Goal: Check status: Check status

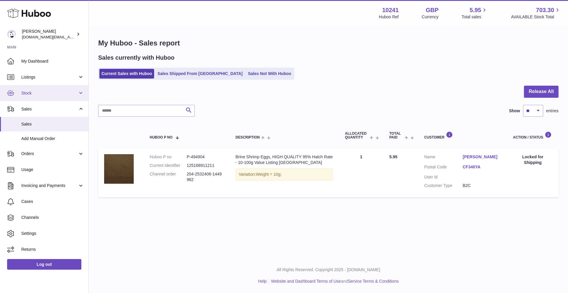
click at [45, 101] on link "Stock" at bounding box center [44, 93] width 88 height 16
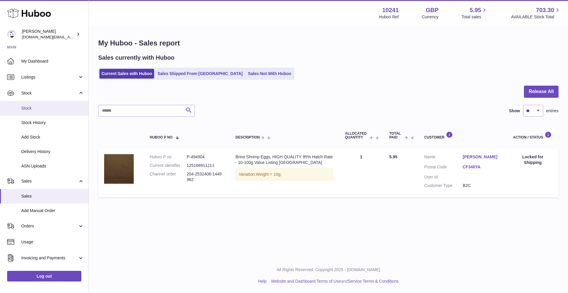
click at [37, 109] on span "Stock" at bounding box center [52, 109] width 63 height 6
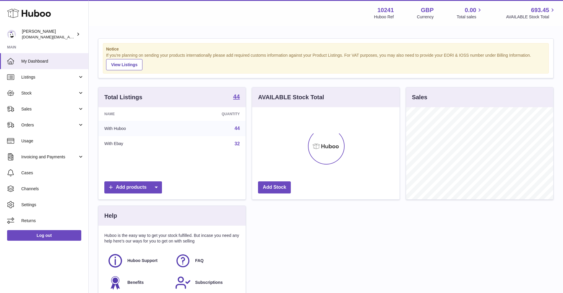
scroll to position [92, 147]
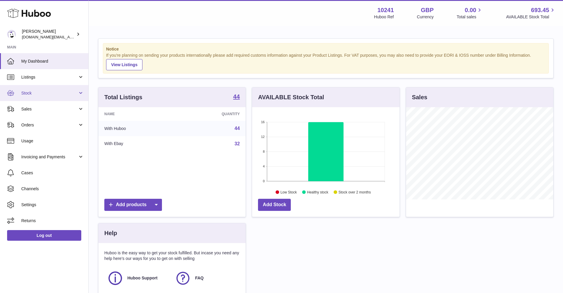
click at [36, 92] on span "Stock" at bounding box center [49, 93] width 56 height 6
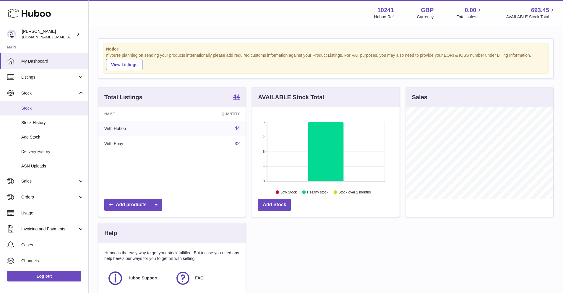
click at [33, 110] on span "Stock" at bounding box center [52, 109] width 63 height 6
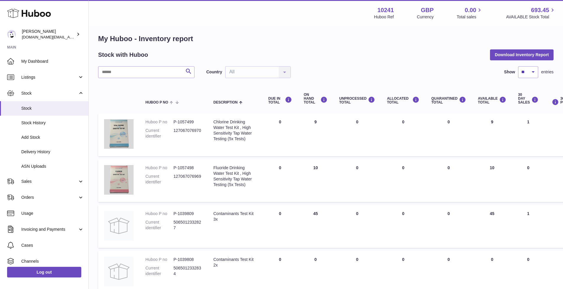
scroll to position [10, 0]
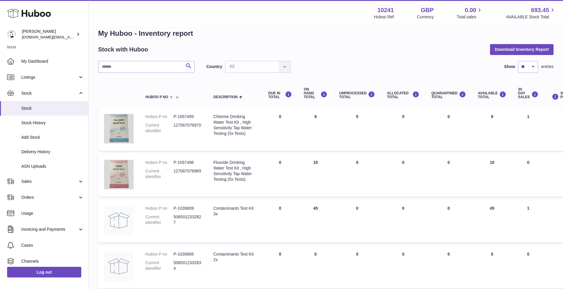
drag, startPoint x: 298, startPoint y: 118, endPoint x: 310, endPoint y: 130, distance: 16.7
click at [310, 129] on td "ON HAND Total 9" at bounding box center [315, 129] width 35 height 43
click at [307, 129] on td "ON HAND Total 9" at bounding box center [315, 129] width 35 height 43
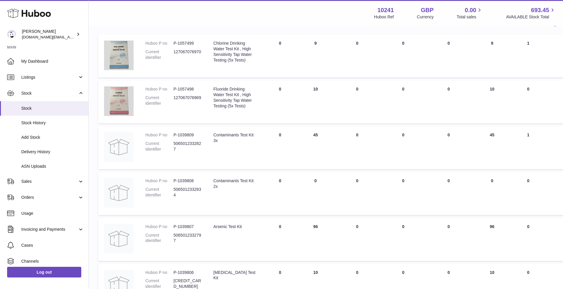
scroll to position [83, 0]
click at [20, 185] on link "Sales" at bounding box center [44, 181] width 88 height 16
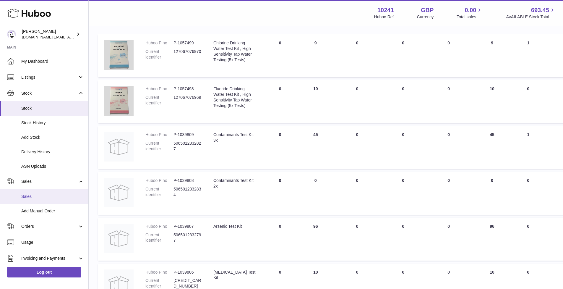
click at [25, 196] on span "Sales" at bounding box center [52, 197] width 63 height 6
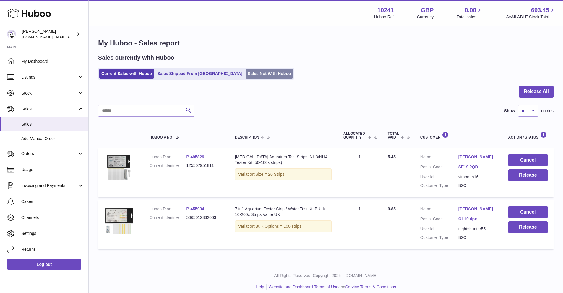
click at [246, 74] on link "Sales Not With Huboo" at bounding box center [269, 74] width 47 height 10
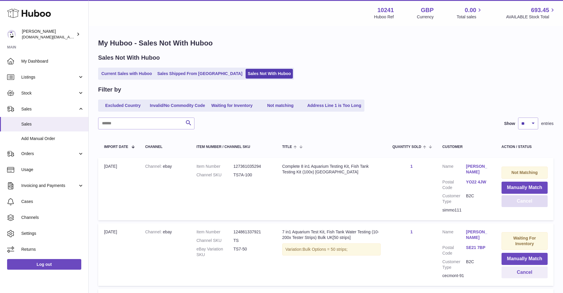
click at [512, 200] on button "Cancel" at bounding box center [525, 201] width 46 height 12
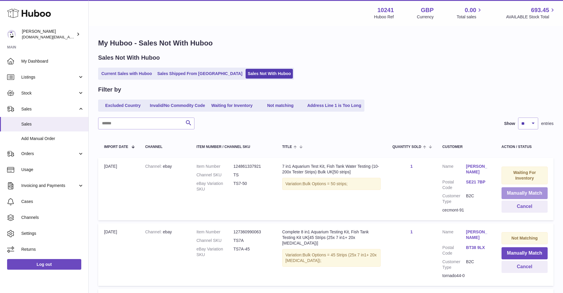
click at [512, 191] on button "Manually Match" at bounding box center [525, 193] width 46 height 12
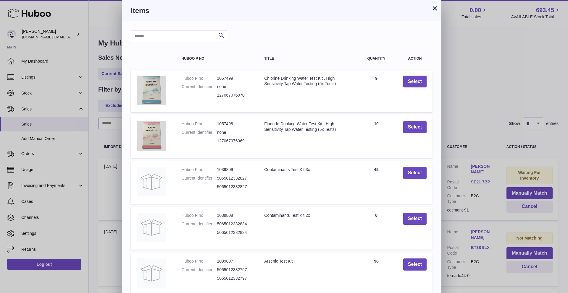
click at [178, 43] on div "Search Huboo P no Title Quantity Action Huboo P no 1057499 Current Identifier n…" at bounding box center [281, 178] width 319 height 315
click at [177, 39] on input "text" at bounding box center [179, 36] width 96 height 12
type input "*****"
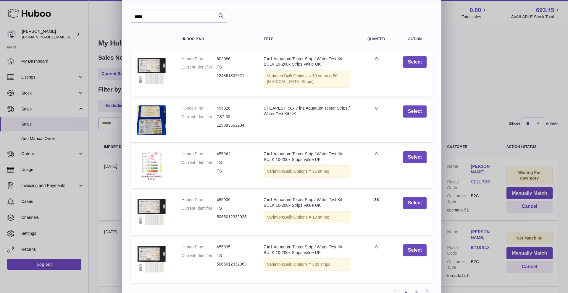
scroll to position [50, 0]
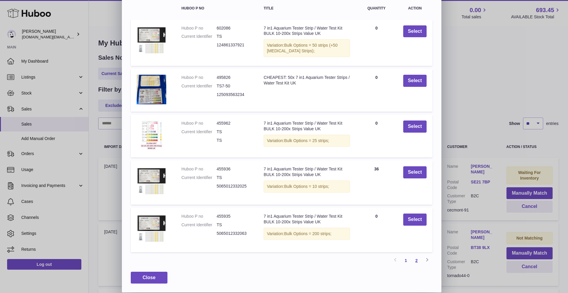
click at [419, 258] on link "2" at bounding box center [416, 260] width 11 height 11
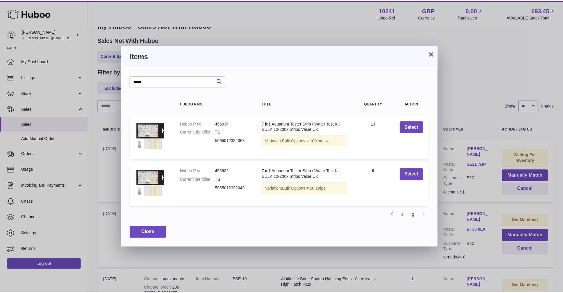
scroll to position [27, 0]
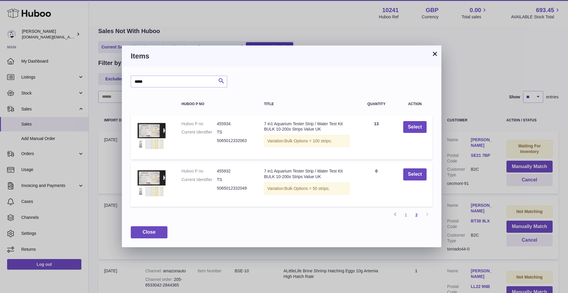
click at [433, 56] on button "×" at bounding box center [434, 53] width 7 height 7
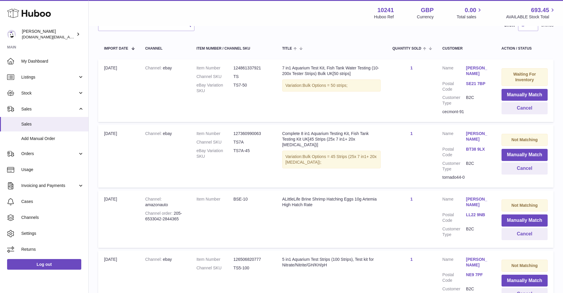
scroll to position [104, 0]
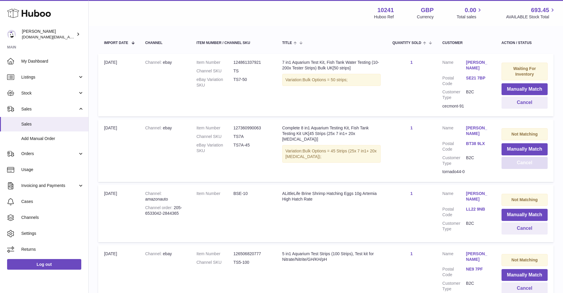
click at [525, 165] on button "Cancel" at bounding box center [525, 163] width 46 height 12
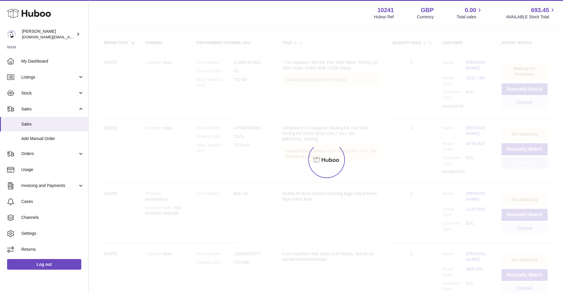
scroll to position [103, 0]
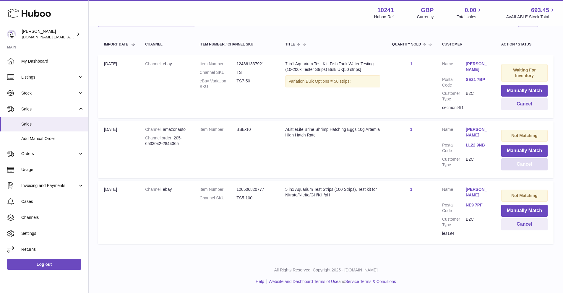
click at [519, 166] on button "Cancel" at bounding box center [524, 164] width 46 height 12
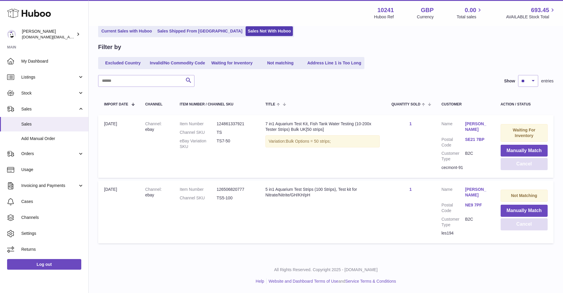
scroll to position [43, 0]
click at [110, 30] on link "Current Sales with Huboo" at bounding box center [126, 31] width 55 height 10
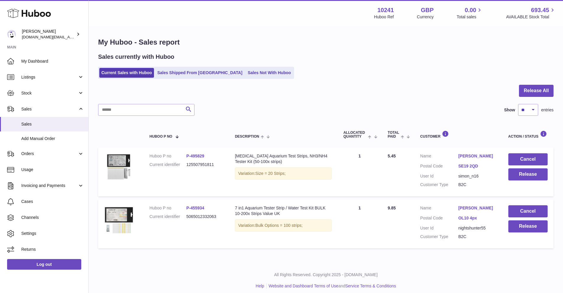
scroll to position [1, 0]
click at [246, 72] on link "Sales Not With Huboo" at bounding box center [269, 73] width 47 height 10
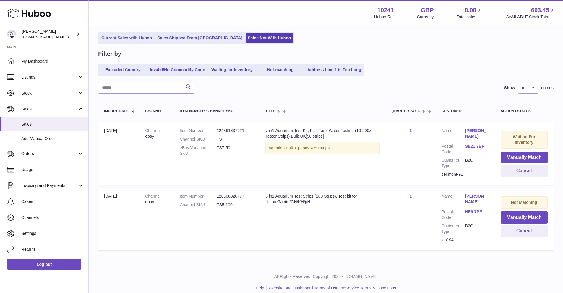
scroll to position [43, 0]
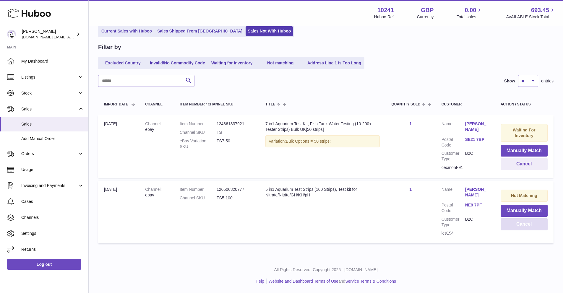
click at [520, 229] on button "Cancel" at bounding box center [524, 224] width 47 height 12
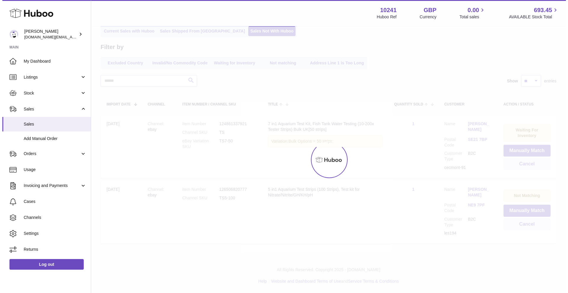
scroll to position [0, 0]
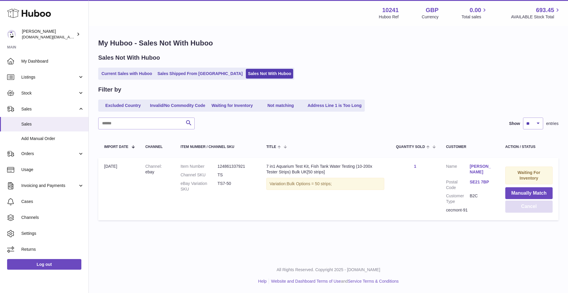
click at [536, 208] on button "Cancel" at bounding box center [528, 207] width 47 height 12
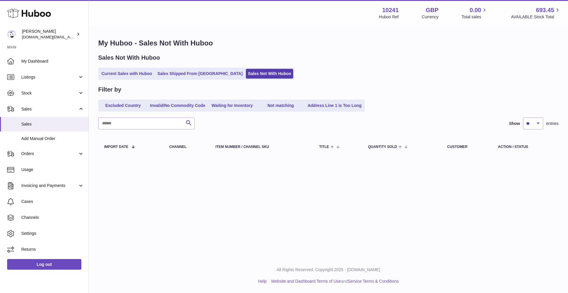
click at [111, 68] on ul "Current Sales with Huboo Sales Shipped From [GEOGRAPHIC_DATA] Sales Not With Hu…" at bounding box center [196, 74] width 196 height 12
click at [113, 74] on link "Current Sales with Huboo" at bounding box center [126, 74] width 55 height 10
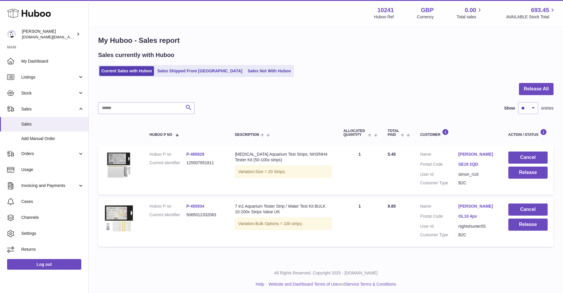
scroll to position [6, 0]
